Goal: Check status: Check status

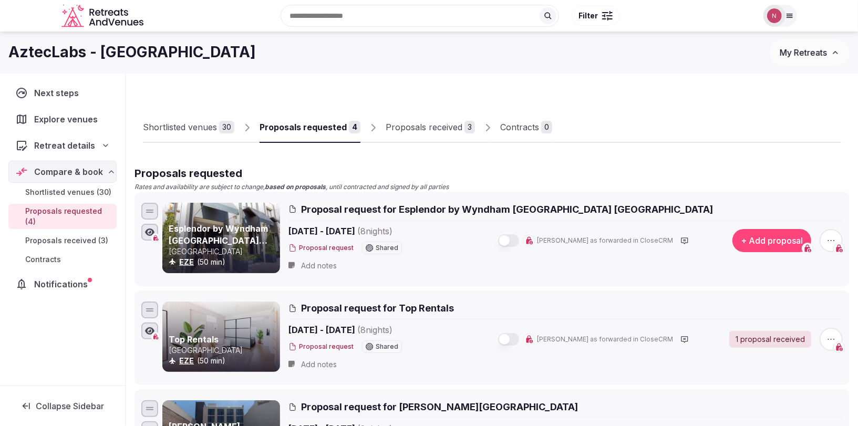
click at [395, 127] on div "Proposals received" at bounding box center [423, 127] width 77 height 13
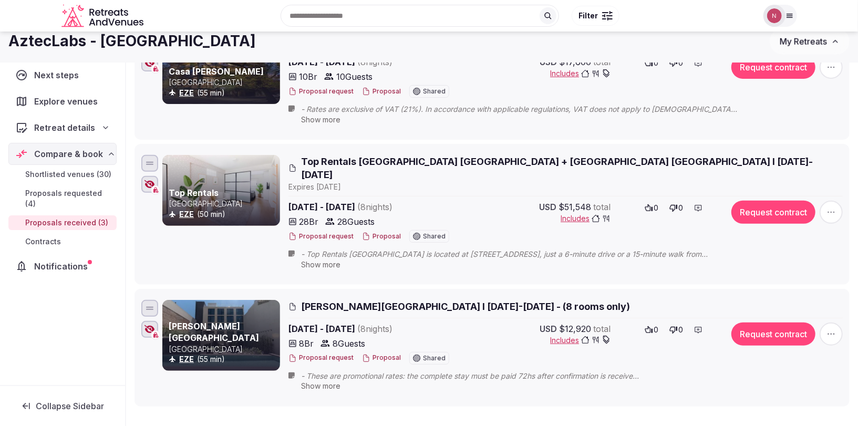
scroll to position [106, 0]
